Goal: Transaction & Acquisition: Purchase product/service

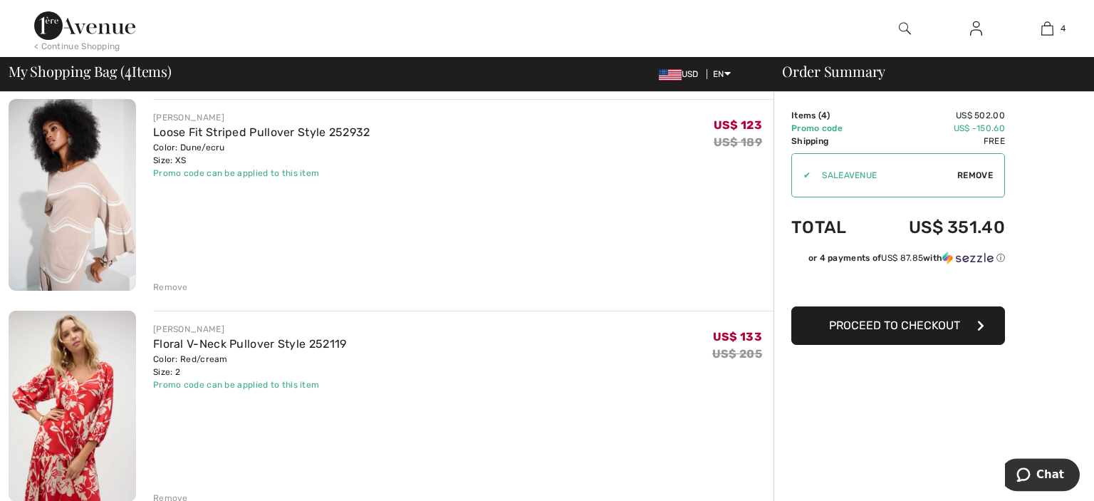
scroll to position [225, 0]
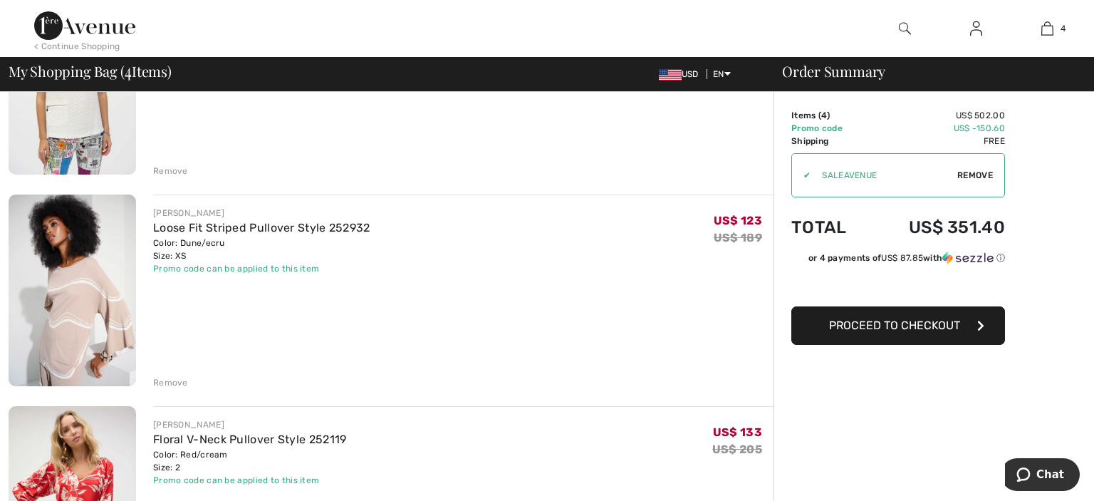
click at [178, 383] on div "Remove" at bounding box center [170, 382] width 35 height 13
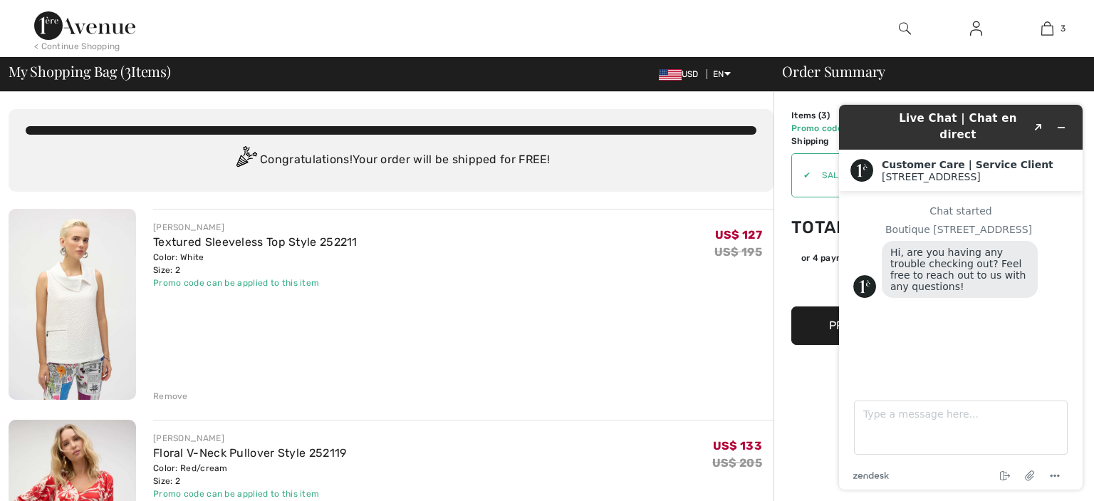
scroll to position [0, 0]
click at [211, 244] on link "Textured Sleeveless Top Style 252211" at bounding box center [255, 242] width 204 height 14
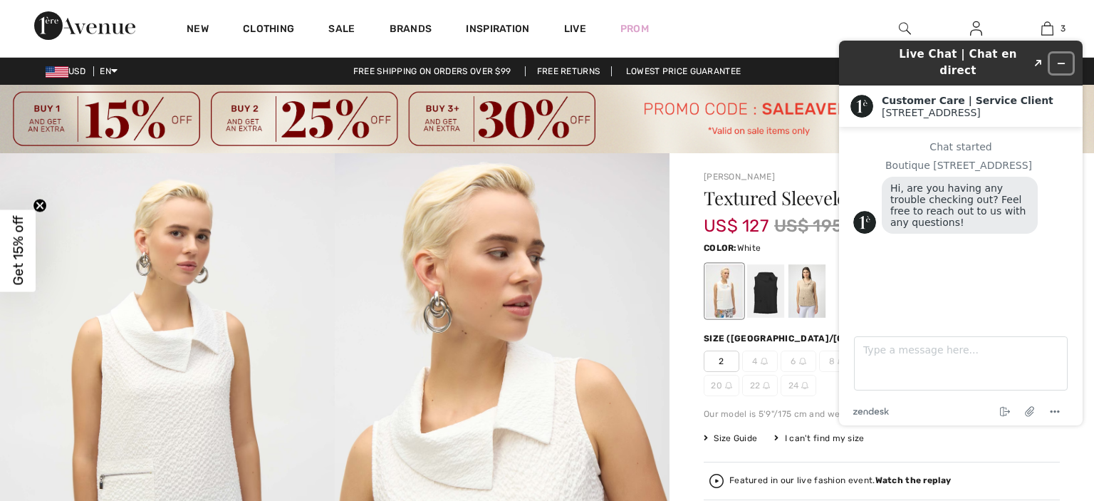
click at [1062, 58] on icon "Minimize widget" at bounding box center [1062, 63] width 10 height 10
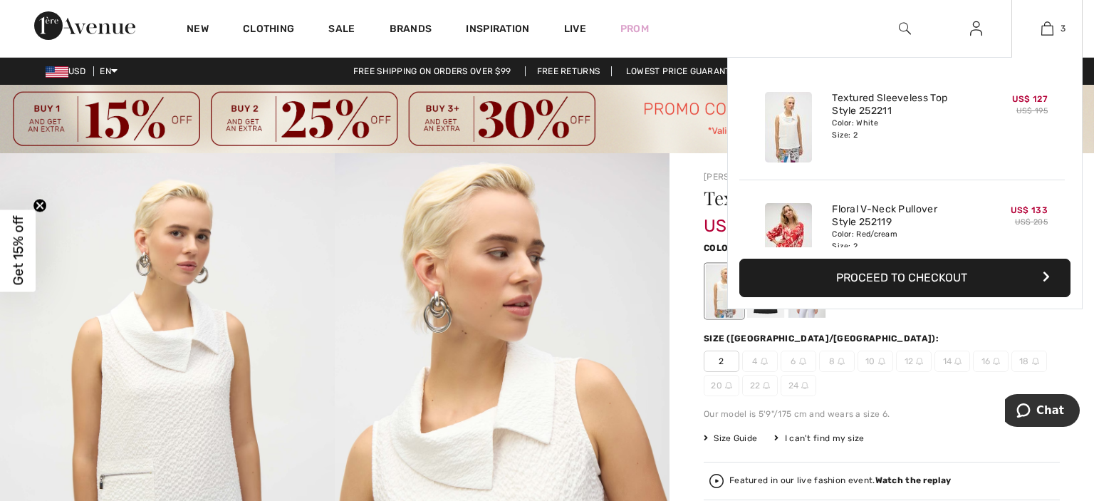
click at [898, 276] on button "Proceed to Checkout" at bounding box center [905, 278] width 331 height 38
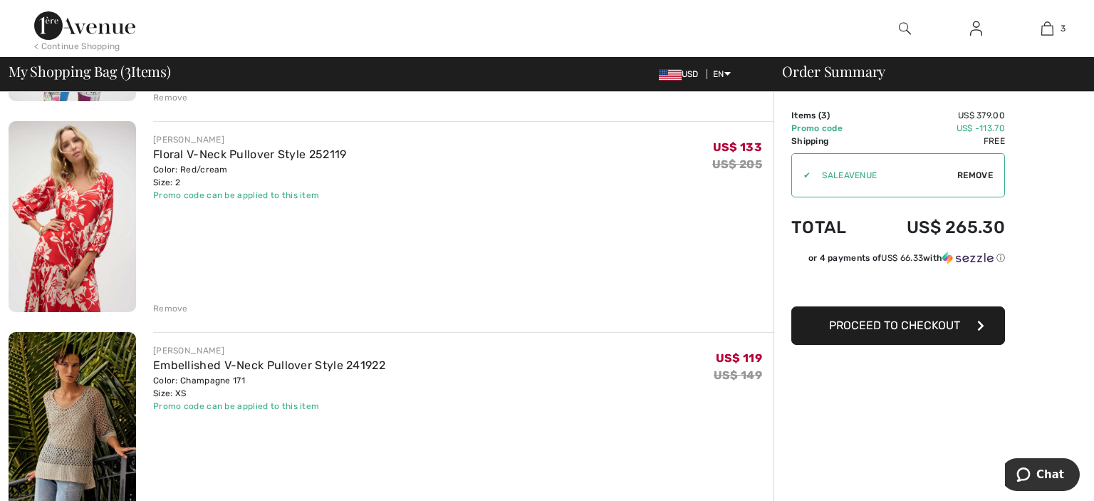
scroll to position [301, 0]
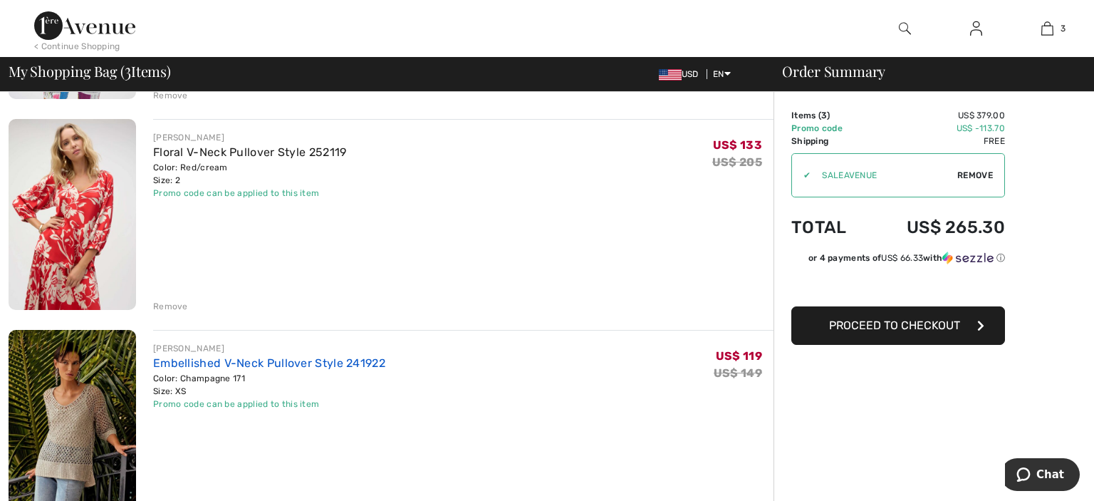
click at [230, 362] on link "Embellished V-Neck Pullover Style 241922" at bounding box center [269, 363] width 232 height 14
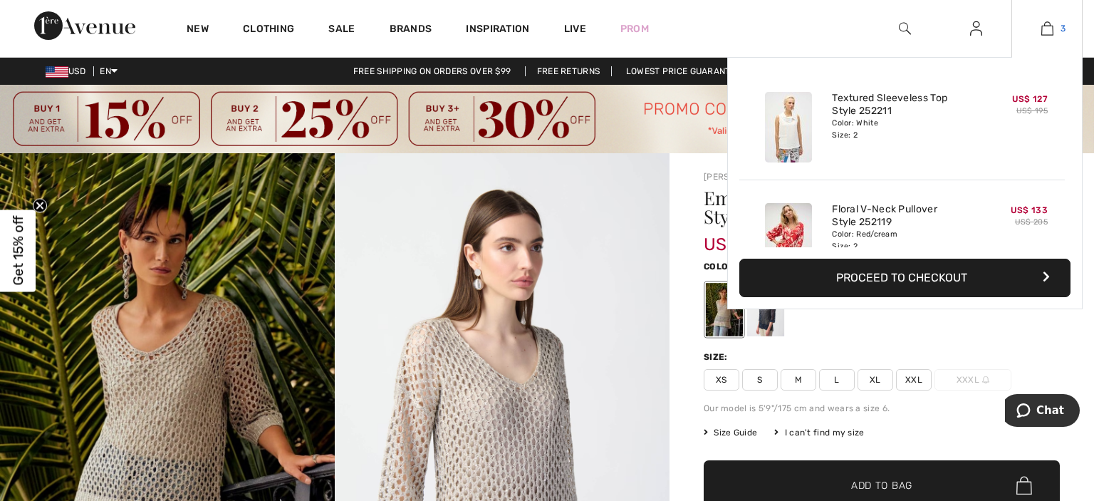
click at [1053, 26] on img at bounding box center [1048, 28] width 12 height 17
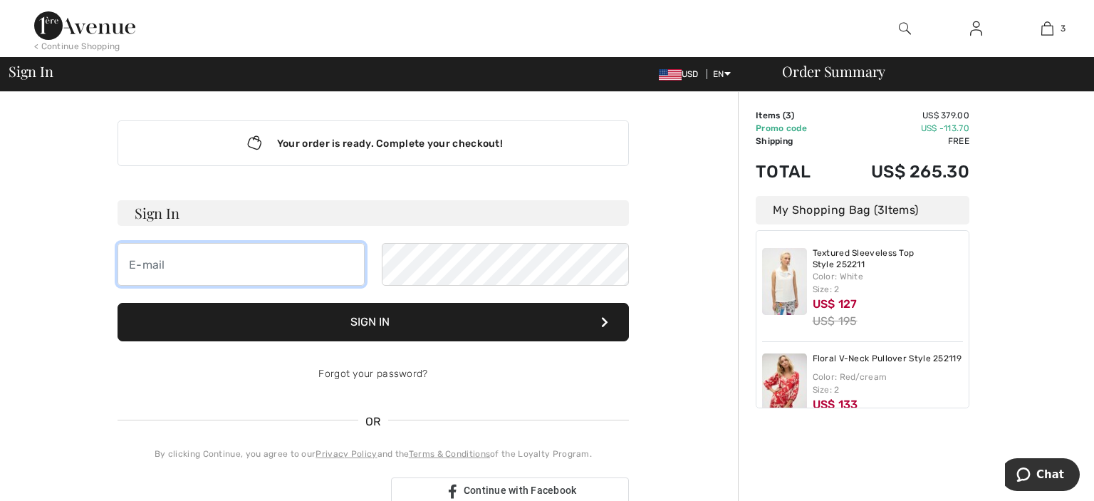
click at [233, 258] on input "email" at bounding box center [241, 264] width 247 height 43
type input "deniseb59@outlook.com"
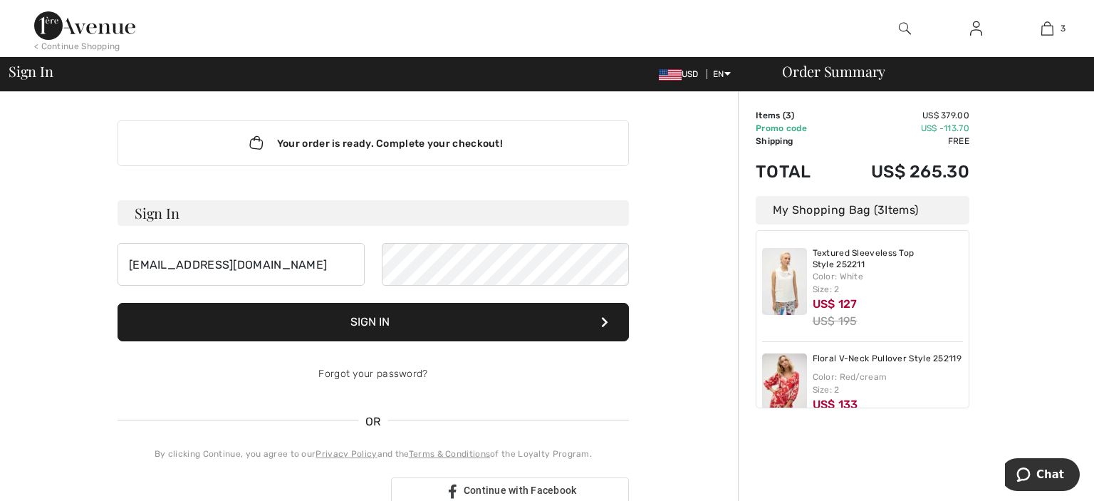
click at [346, 321] on button "Sign In" at bounding box center [374, 322] width 512 height 38
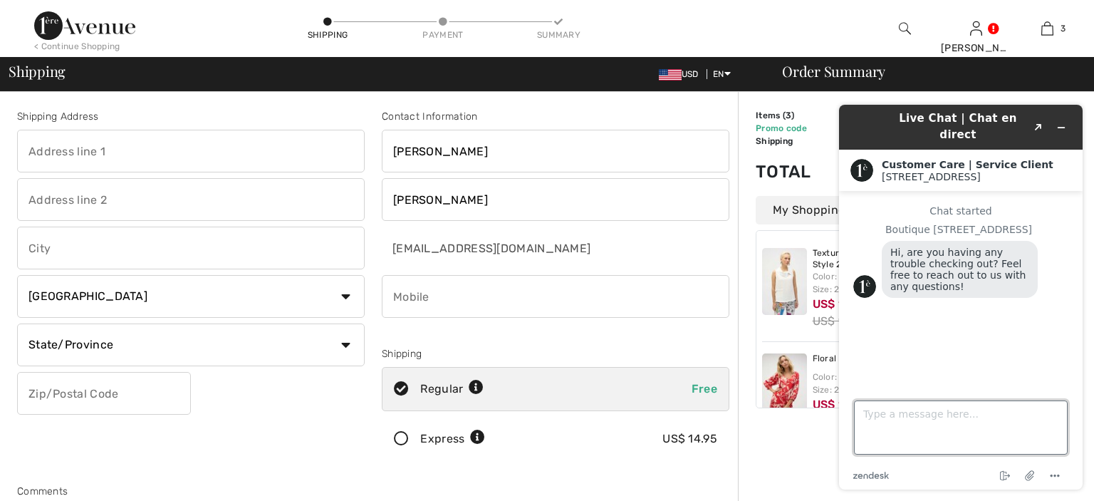
click at [878, 414] on textarea "Type a message here..." at bounding box center [961, 427] width 214 height 54
type textarea "How do I apply a credit that I have on file?"
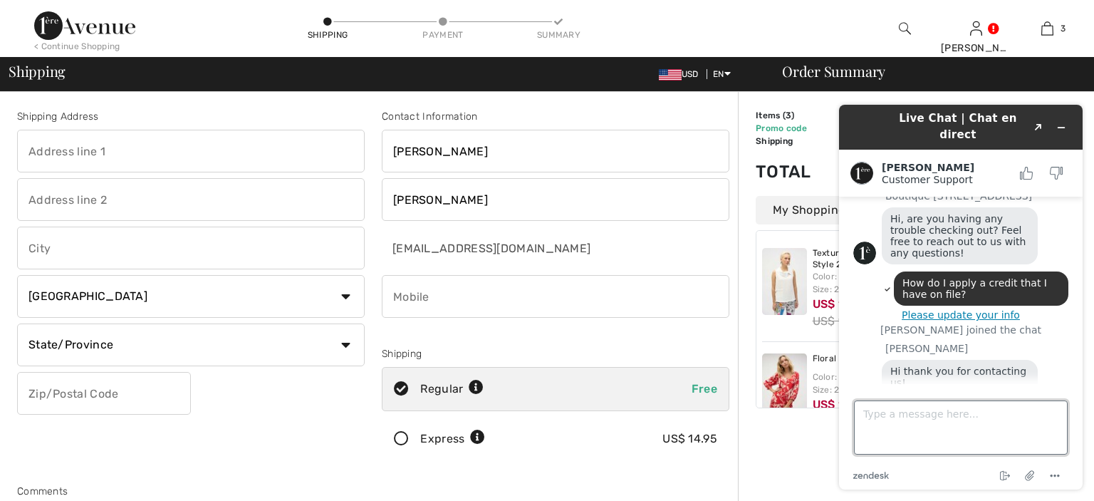
scroll to position [100, 0]
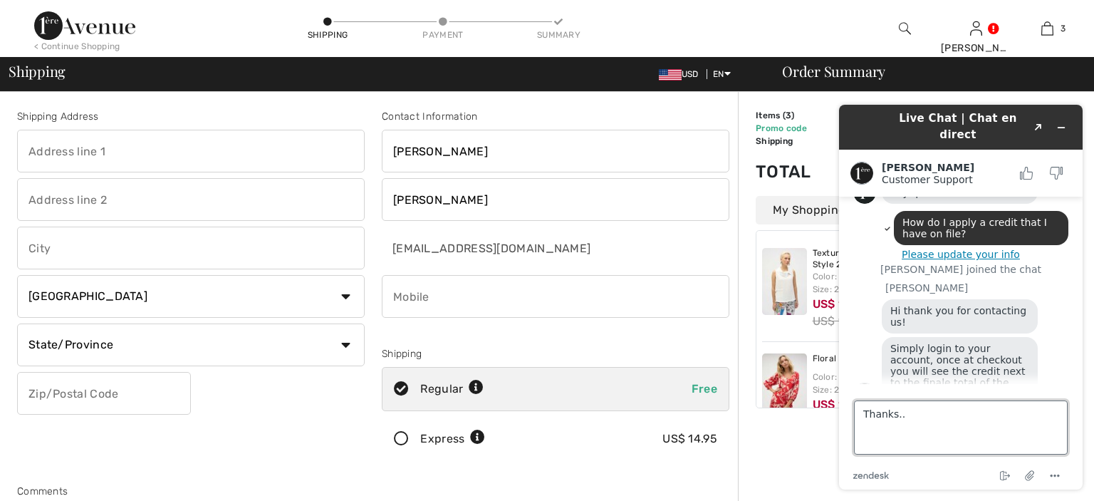
type textarea "Thanks..."
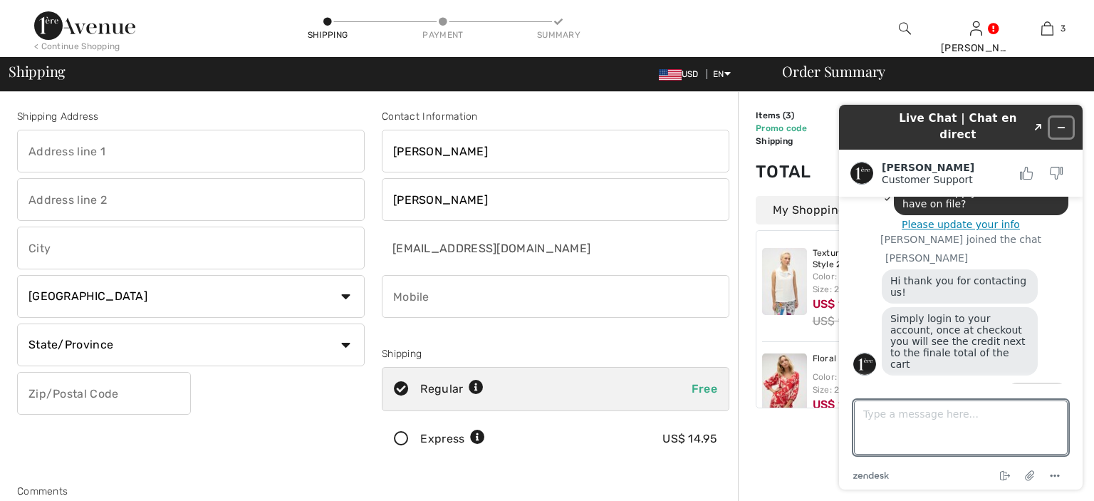
click at [1060, 123] on icon "Minimize widget" at bounding box center [1062, 128] width 10 height 10
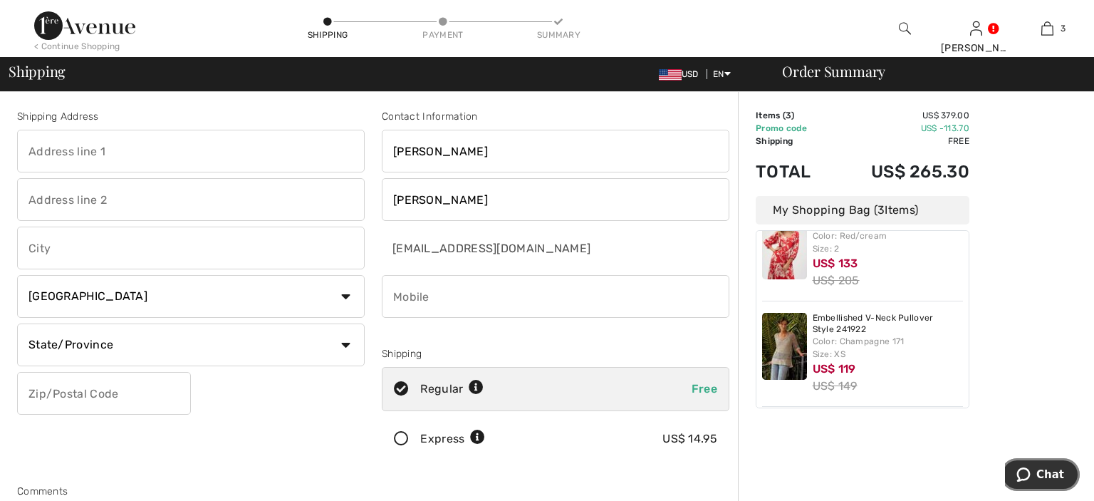
scroll to position [145, 0]
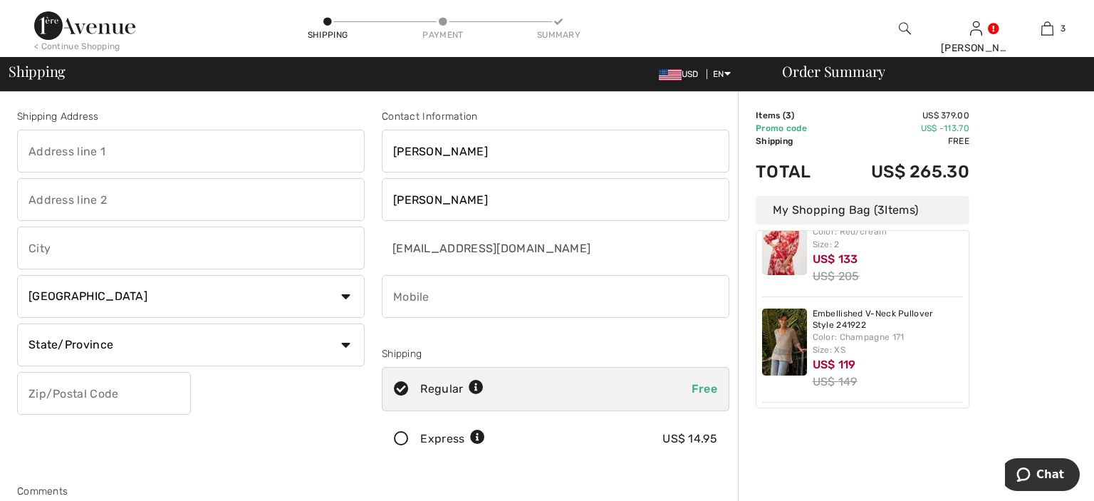
click at [173, 147] on input "text" at bounding box center [191, 151] width 348 height 43
type input "473 county road 095"
type input "jasper"
select select "US"
click option "United States" at bounding box center [0, 0] width 0 height 0
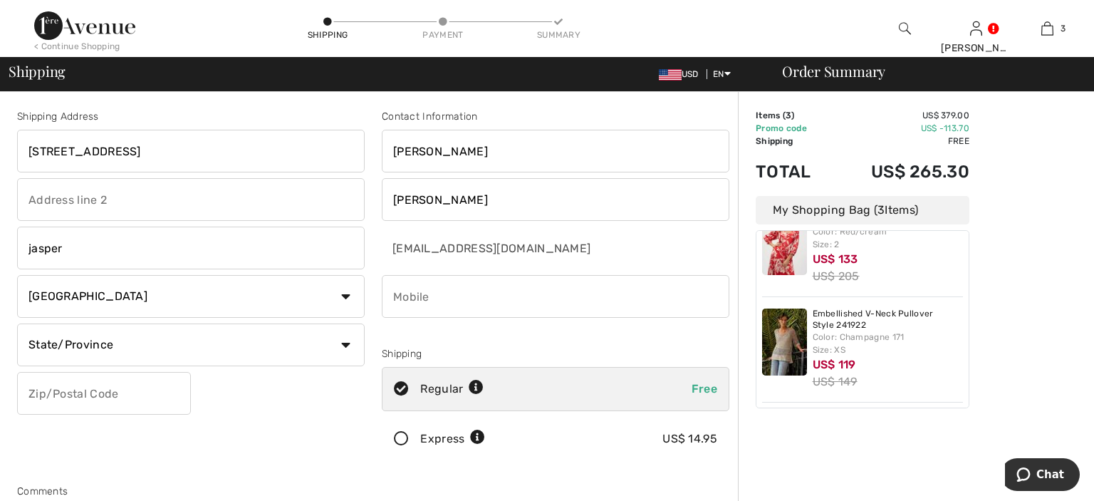
select select "TX"
click option "Texas" at bounding box center [0, 0] width 0 height 0
click at [51, 396] on input "text" at bounding box center [104, 393] width 174 height 43
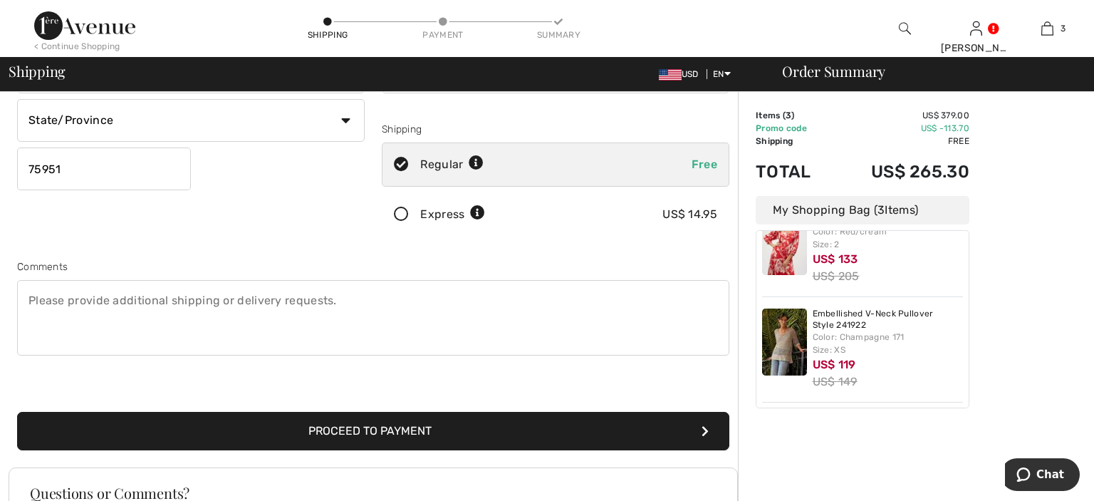
scroll to position [225, 0]
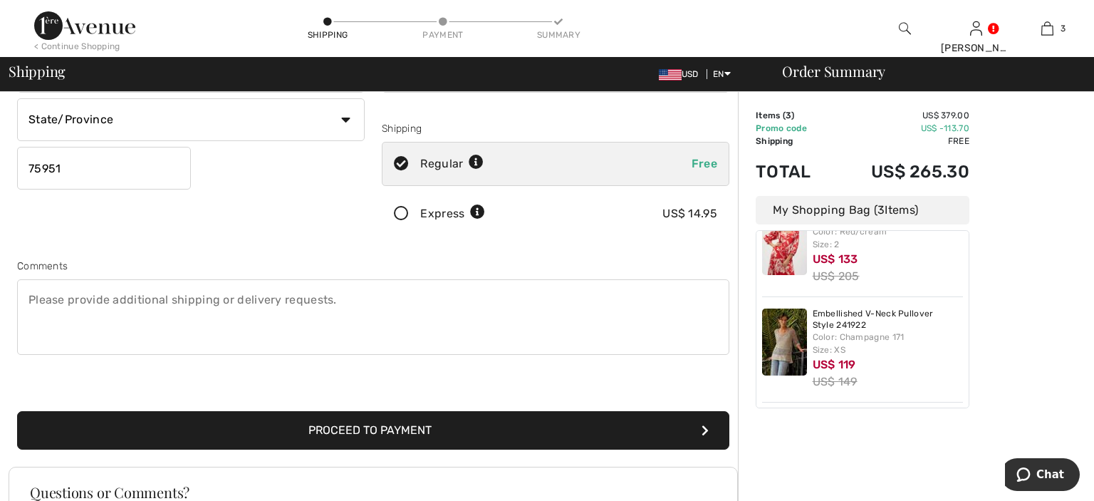
type input "75951"
click at [343, 432] on button "Proceed to Payment" at bounding box center [373, 430] width 712 height 38
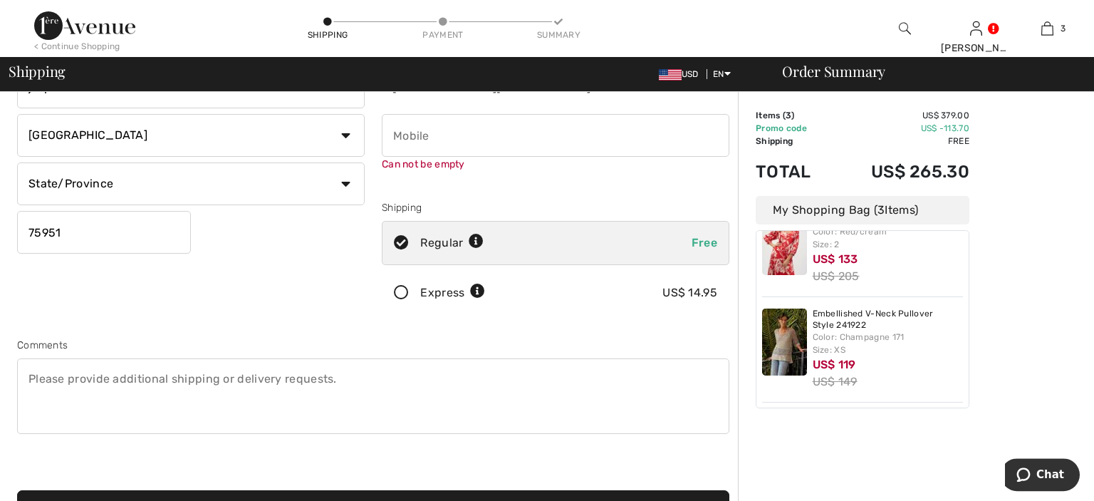
scroll to position [160, 0]
click at [440, 140] on input "phone" at bounding box center [556, 136] width 348 height 43
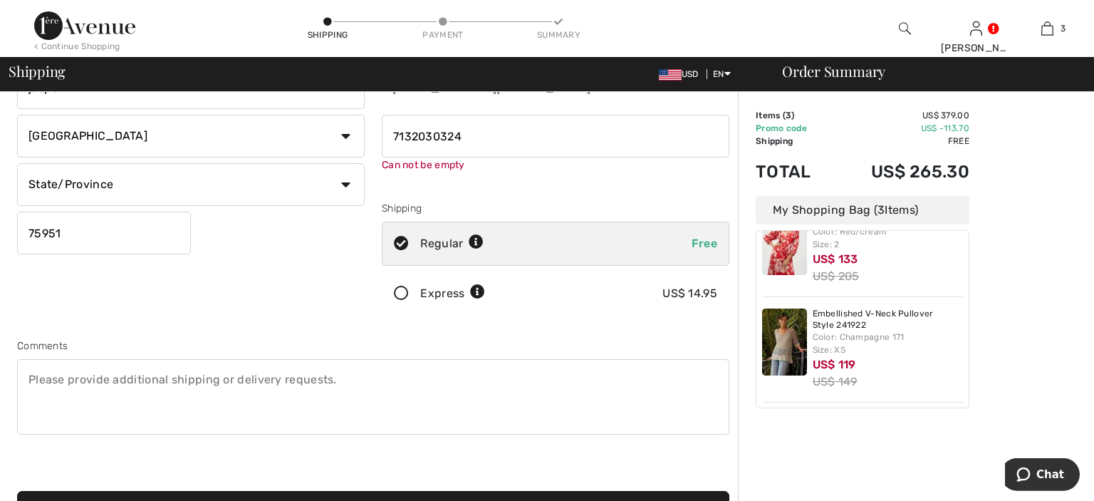
type input "7132030324"
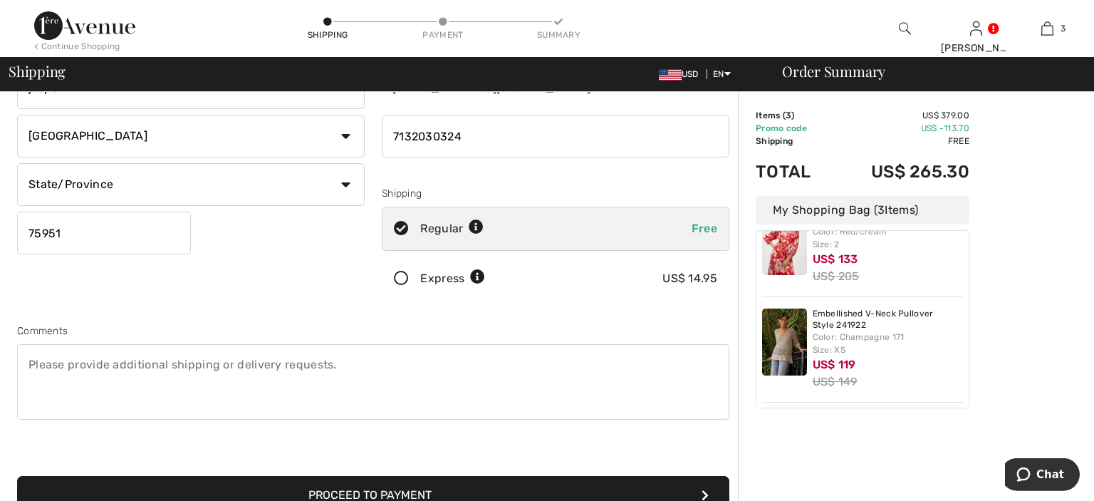
radio input "true"
click at [363, 487] on button "Proceed to Payment" at bounding box center [373, 495] width 712 height 38
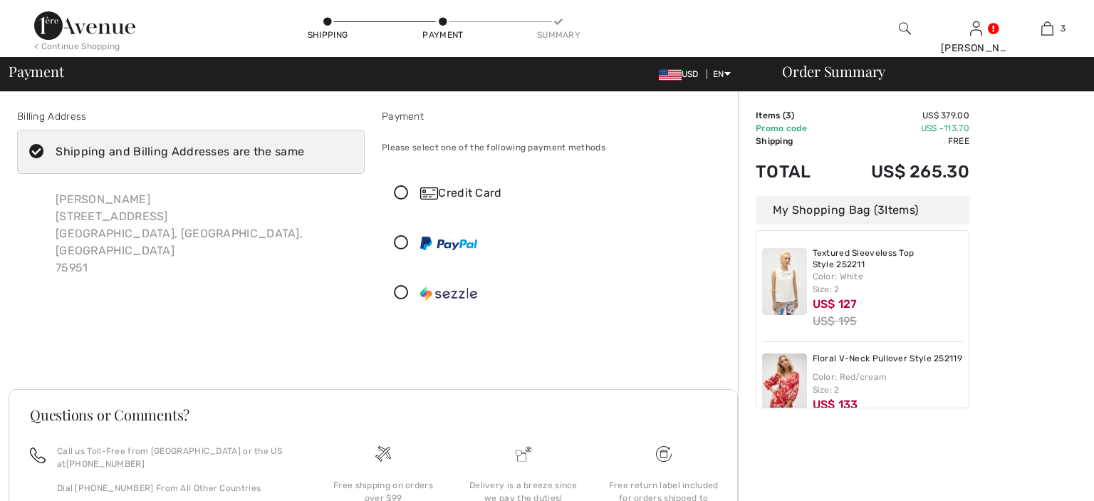
click at [403, 190] on icon at bounding box center [402, 193] width 38 height 15
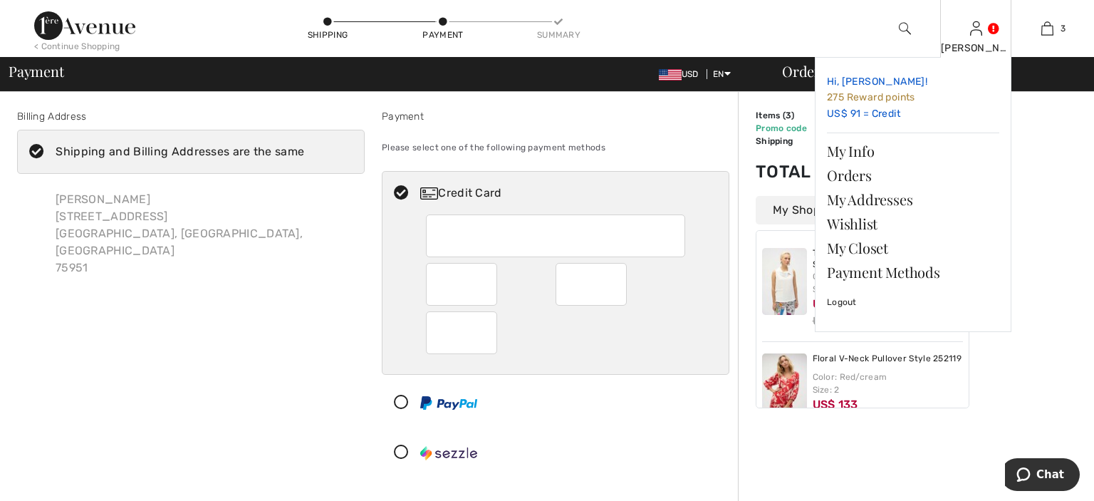
click at [871, 116] on link "Hi, [PERSON_NAME]! 275 Reward points US$ 91 = Credit" at bounding box center [913, 98] width 172 height 58
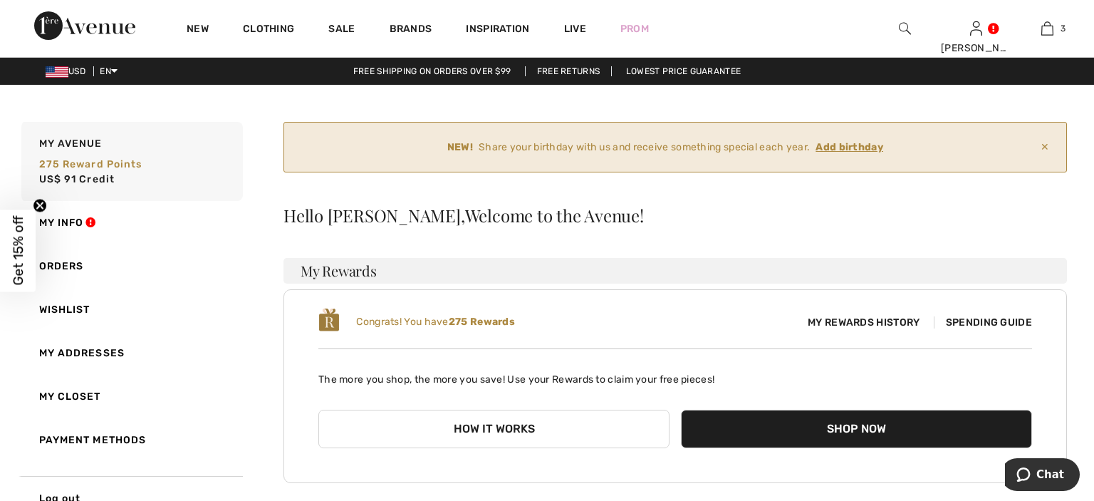
click at [1000, 321] on span "Spending Guide" at bounding box center [983, 322] width 98 height 12
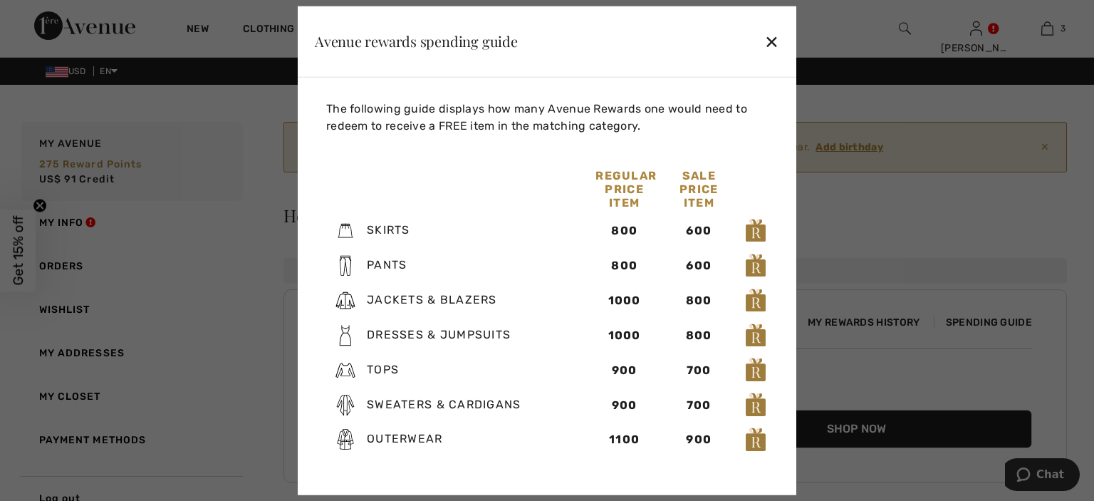
click at [768, 43] on div "✕" at bounding box center [771, 41] width 15 height 30
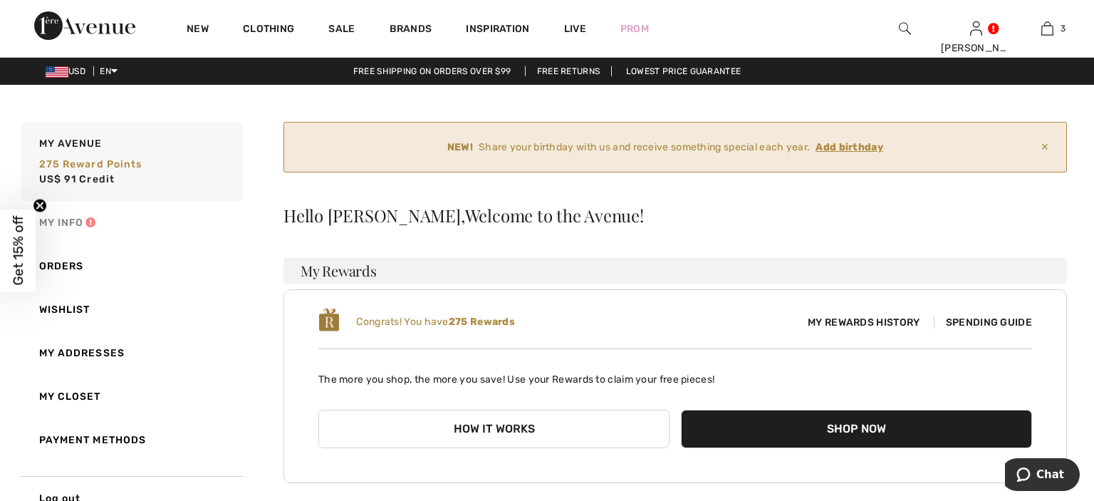
click at [78, 219] on link "My Info" at bounding box center [131, 222] width 224 height 43
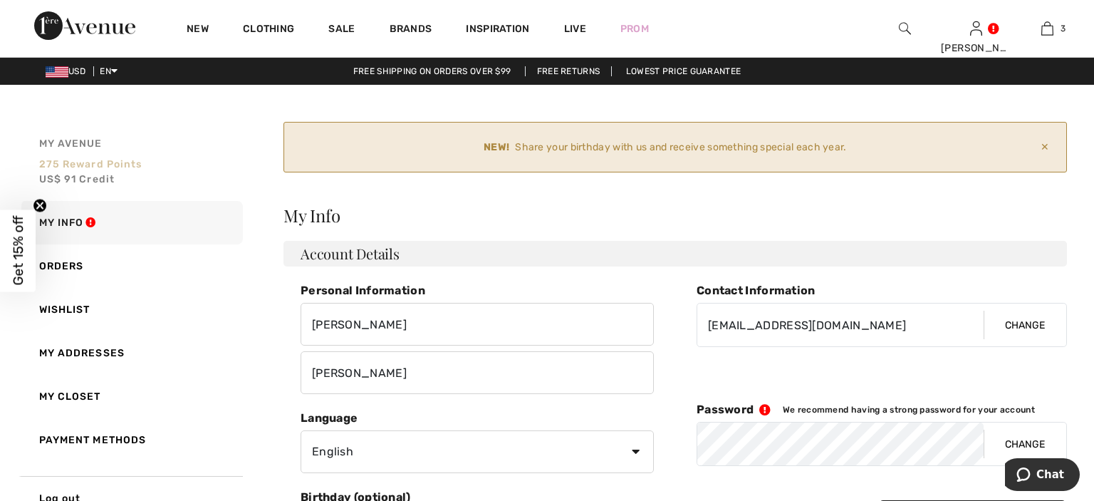
click at [98, 180] on span "US$ 91 Credit" at bounding box center [77, 179] width 76 height 12
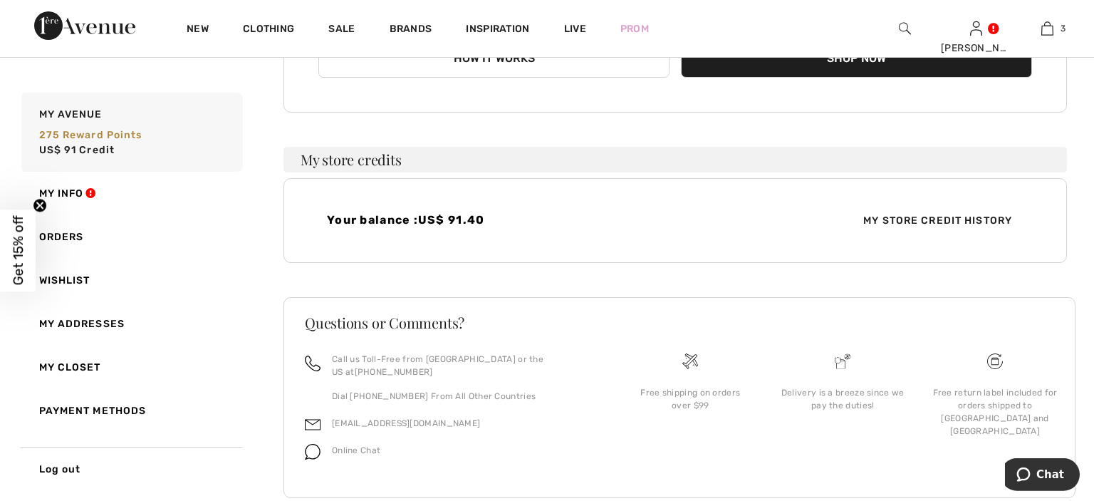
scroll to position [376, 0]
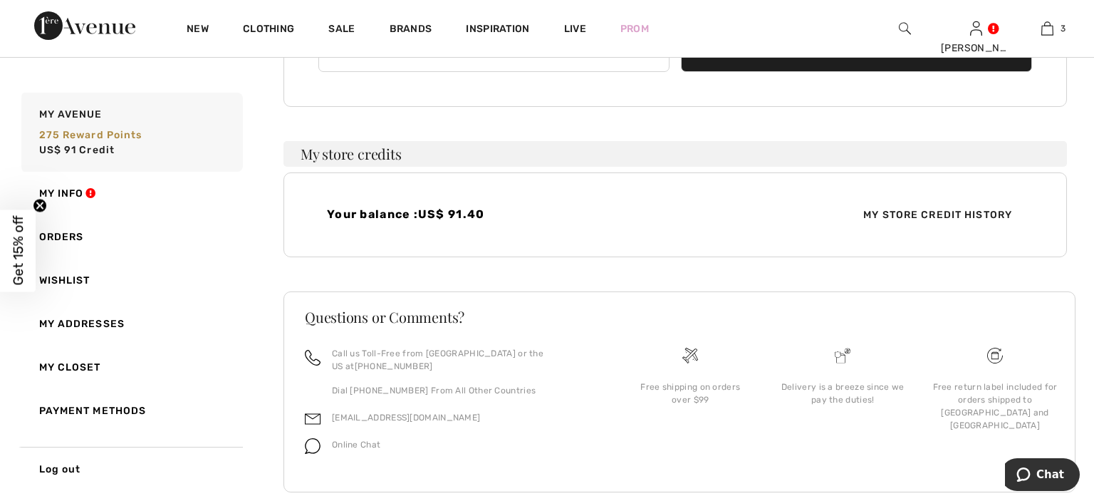
click at [884, 218] on span "My Store Credit History" at bounding box center [938, 214] width 172 height 15
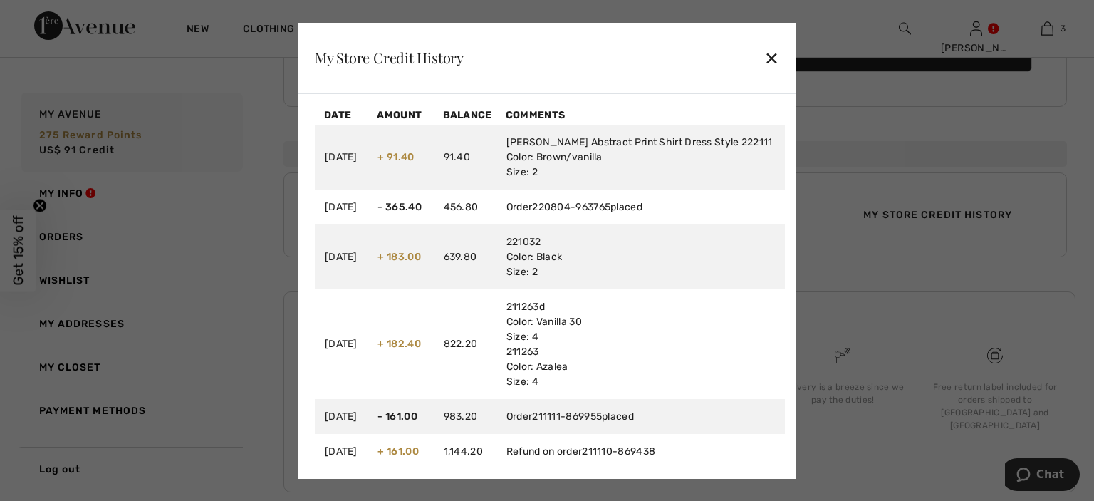
click at [492, 177] on td "91.40" at bounding box center [465, 157] width 63 height 65
click at [779, 61] on div "✕" at bounding box center [771, 58] width 15 height 30
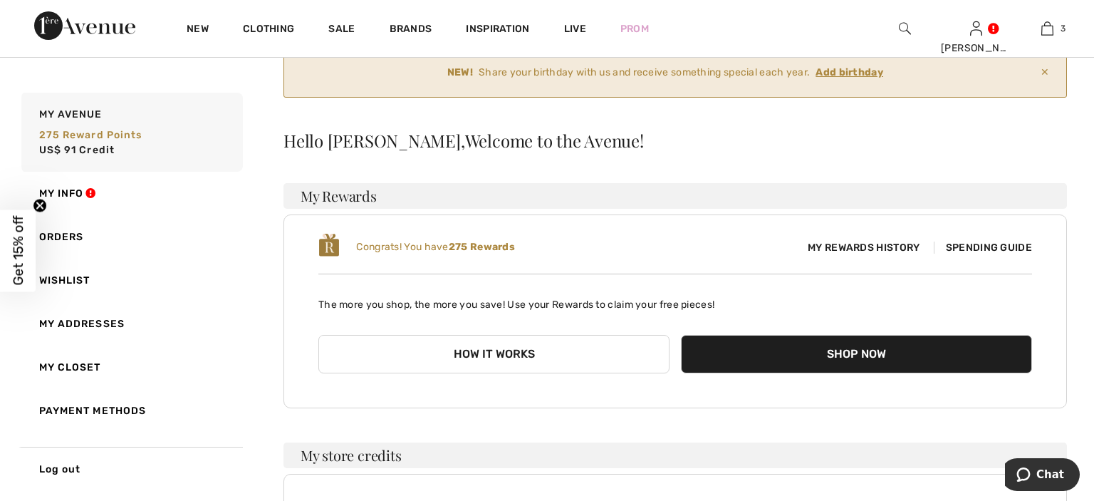
scroll to position [0, 0]
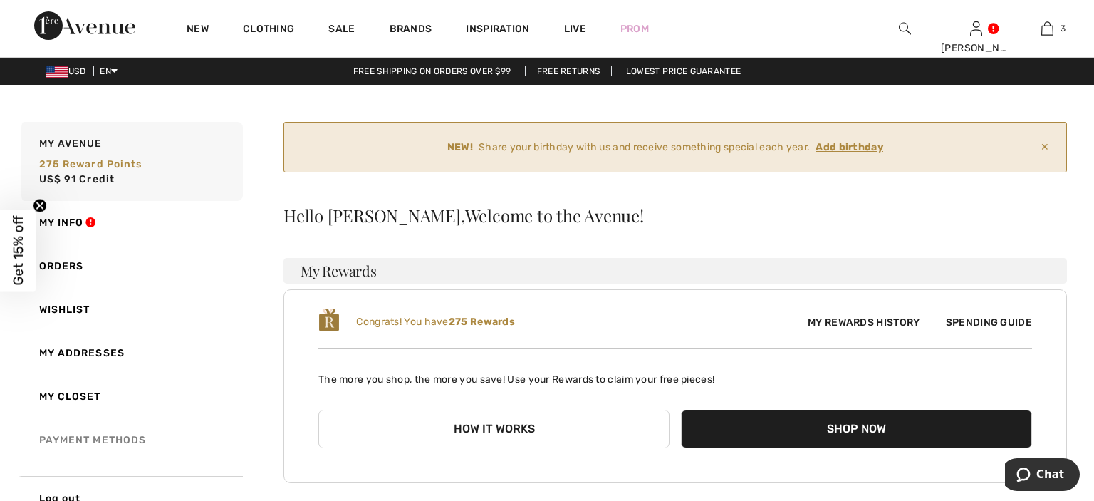
click at [91, 441] on link "Payment Methods" at bounding box center [131, 439] width 224 height 43
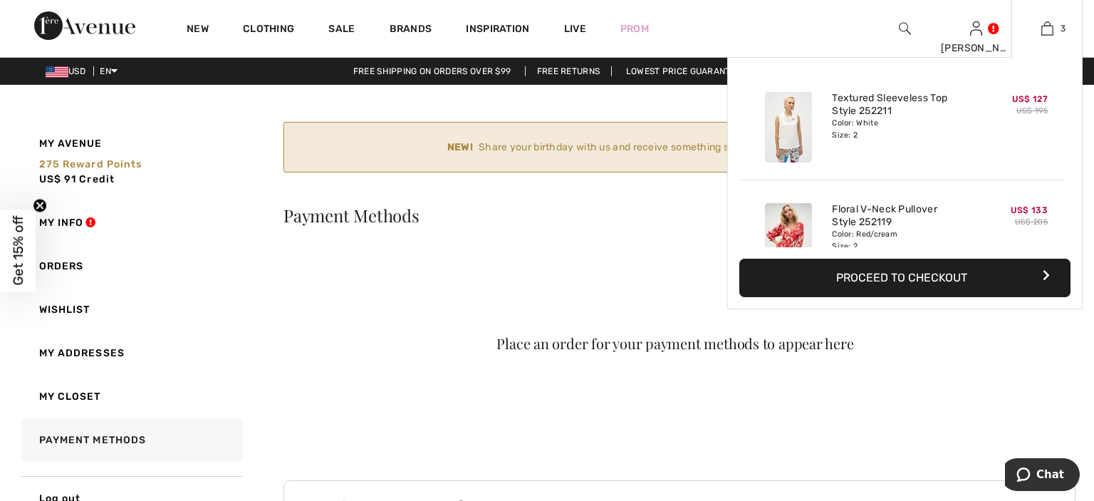
click at [955, 277] on button "Proceed to Checkout" at bounding box center [905, 278] width 331 height 38
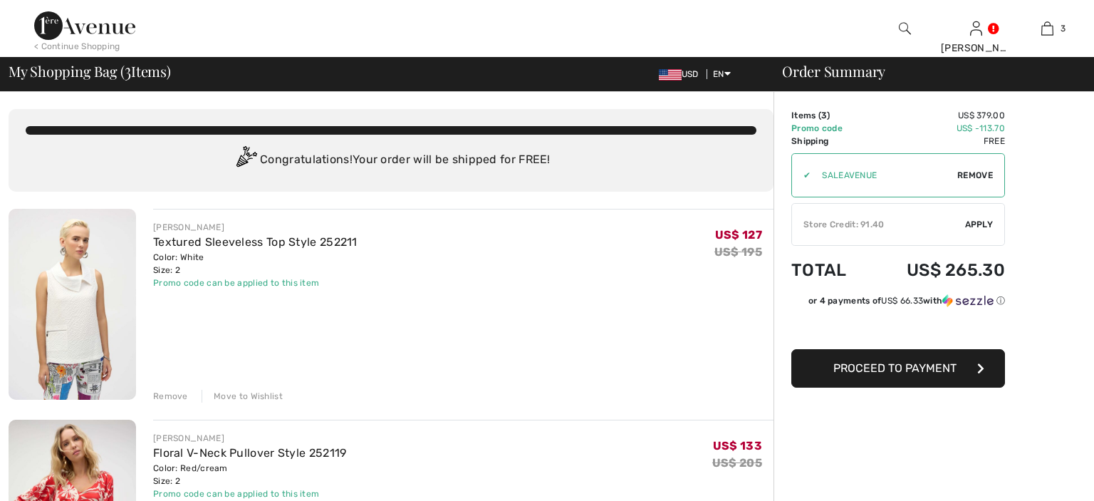
click at [986, 224] on span "Apply" at bounding box center [979, 224] width 28 height 13
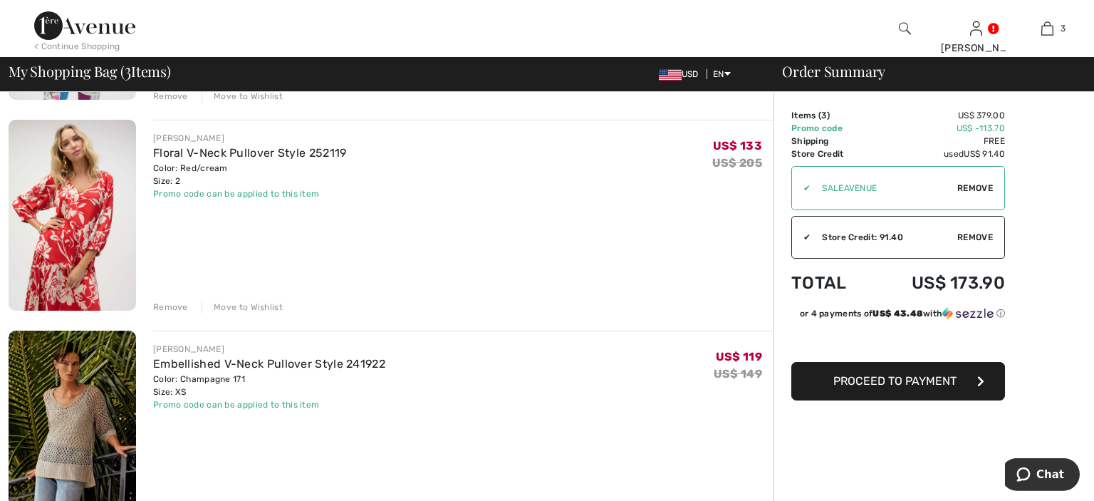
scroll to position [301, 0]
click at [907, 375] on span "Proceed to Payment" at bounding box center [895, 381] width 123 height 14
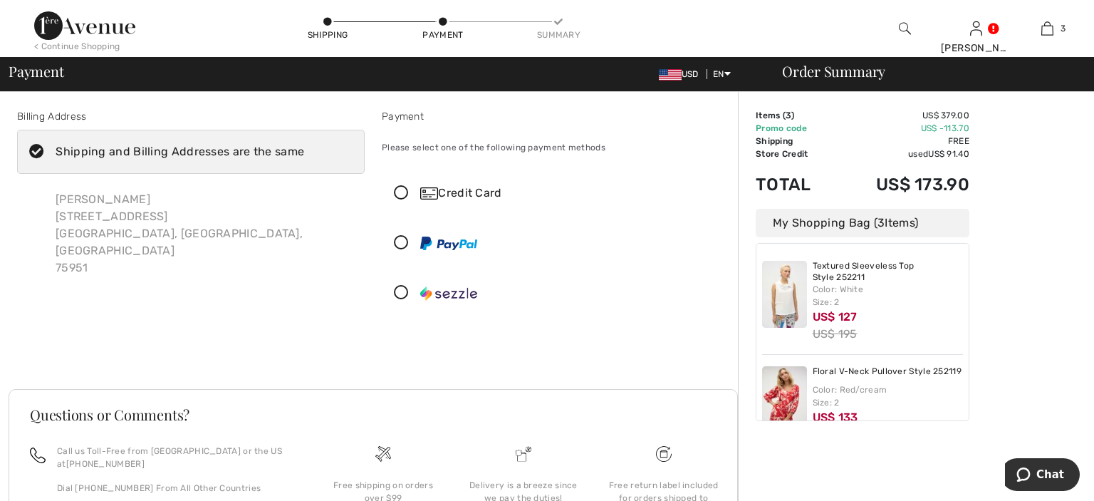
click at [399, 189] on icon at bounding box center [402, 193] width 38 height 15
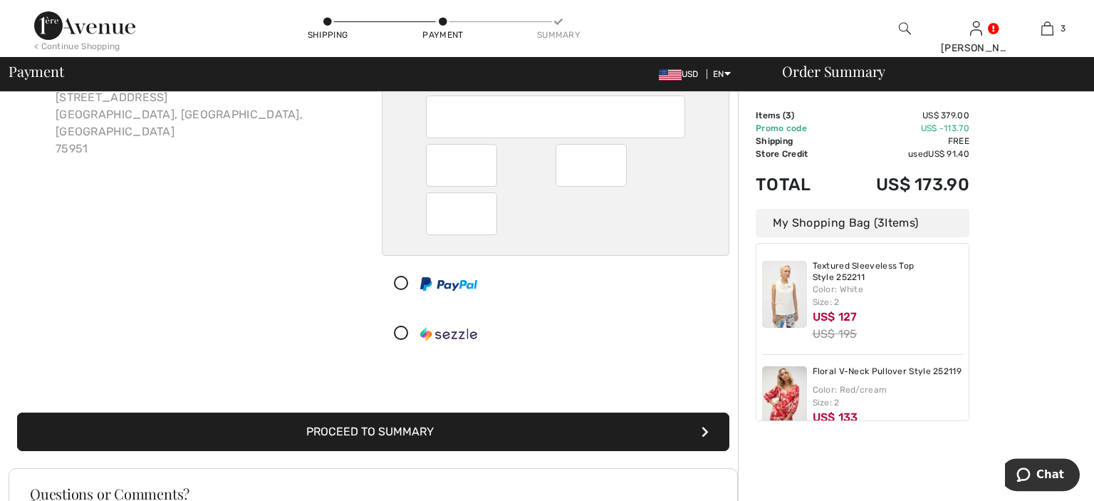
scroll to position [225, 0]
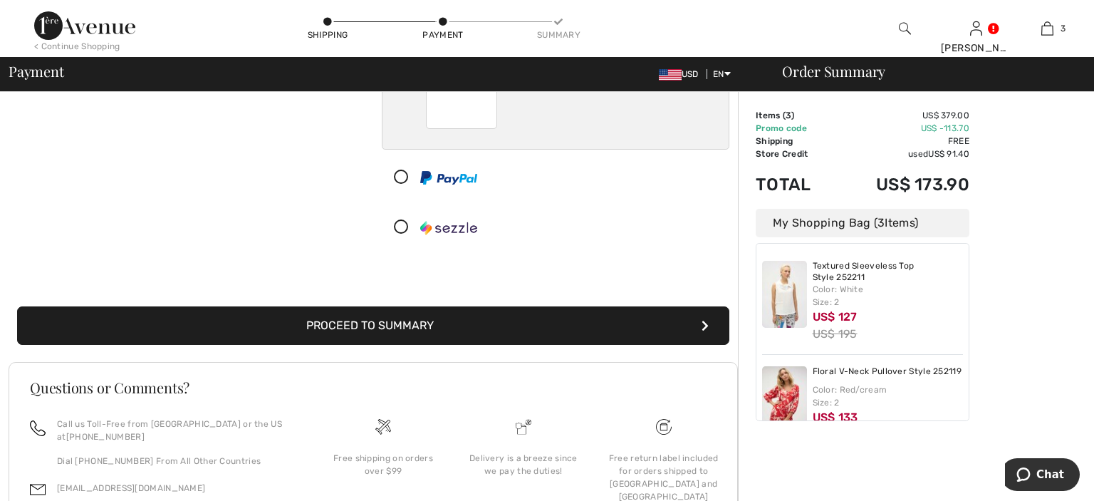
click at [415, 323] on button "Proceed to Summary" at bounding box center [373, 325] width 712 height 38
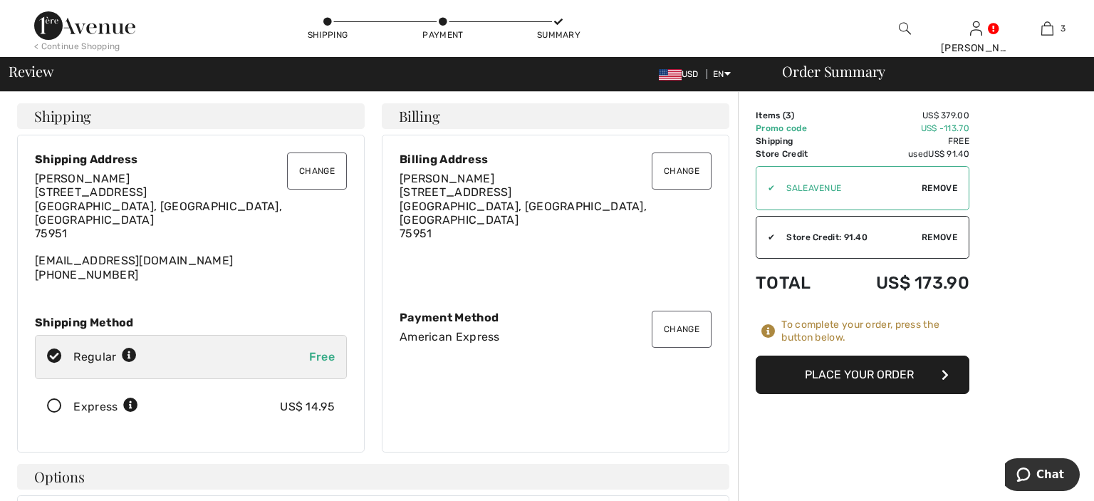
click at [857, 373] on button "Place Your Order" at bounding box center [863, 375] width 214 height 38
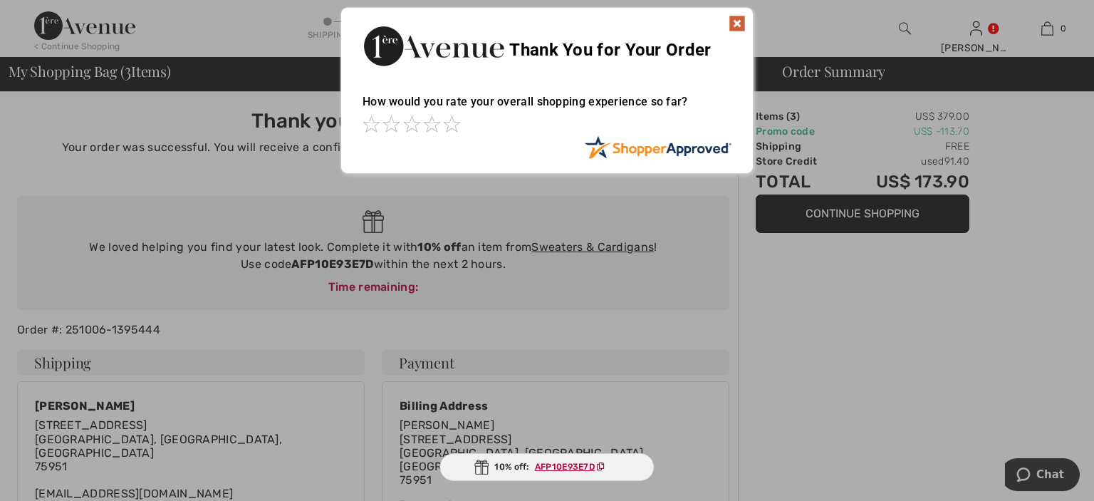
click at [732, 21] on img at bounding box center [737, 23] width 17 height 17
